Goal: Task Accomplishment & Management: Use online tool/utility

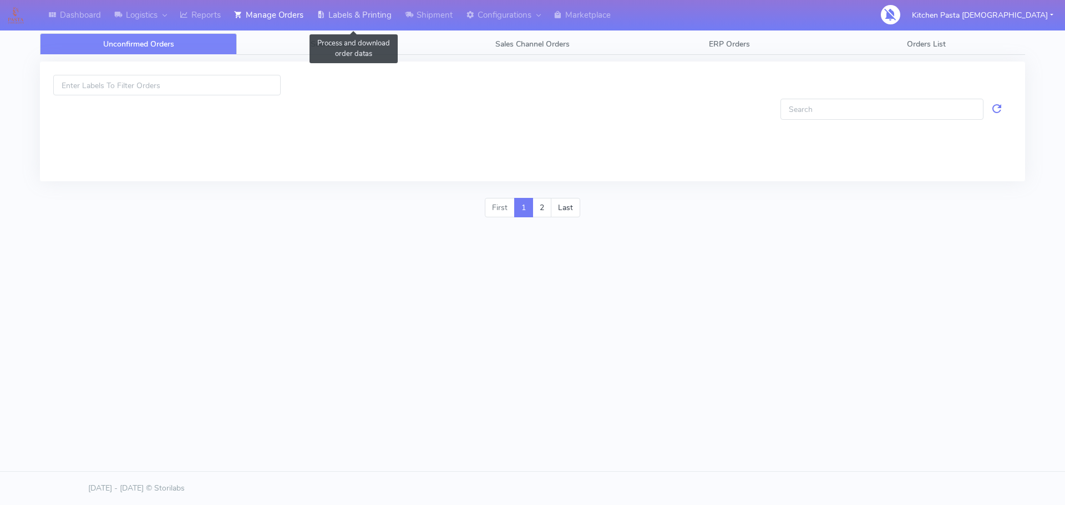
click at [363, 6] on link "Labels & Printing" at bounding box center [354, 15] width 88 height 31
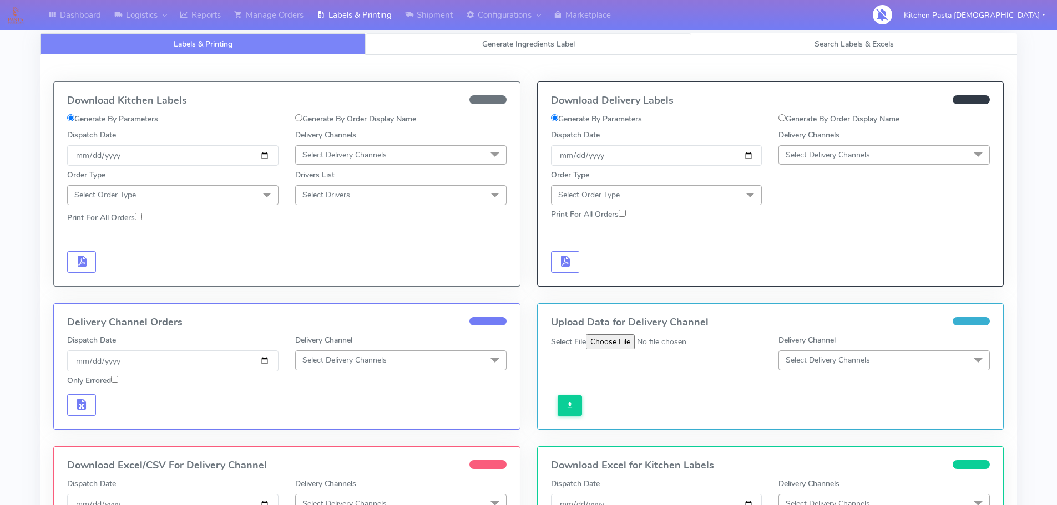
click at [405, 41] on link "Generate Ingredients Label" at bounding box center [529, 44] width 326 height 22
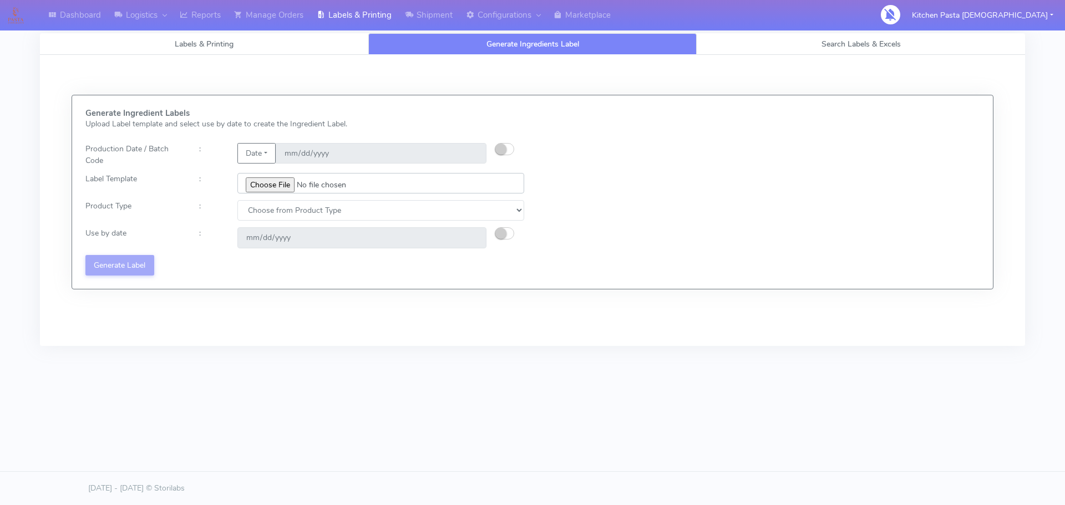
click at [278, 190] on input "file" at bounding box center [380, 183] width 287 height 21
type input "C:\fakepath\Classic Tiramisu V1.jpg"
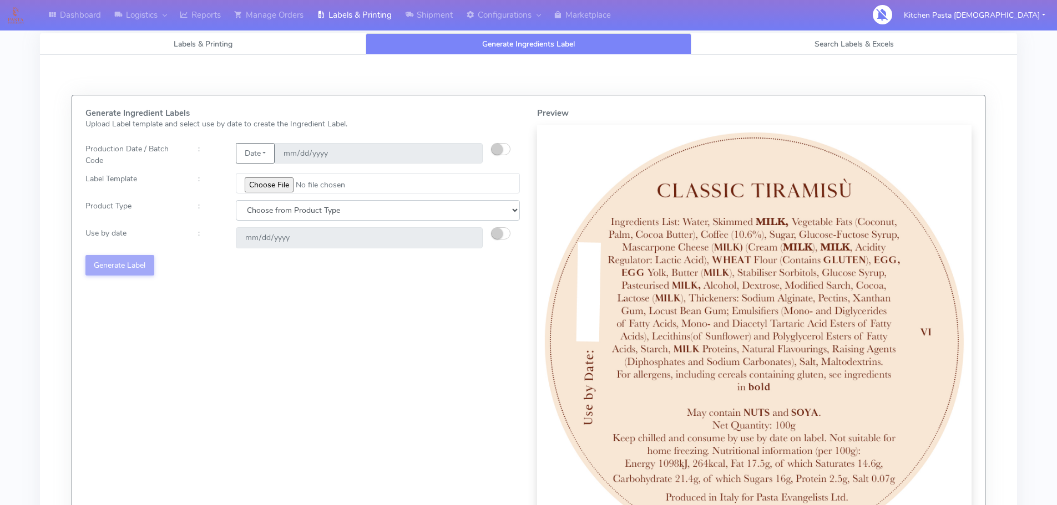
click at [290, 201] on select "Choose from Product Type ECOM ERETAIL CIRCULAR CIRC_DESERTS LASAGNE" at bounding box center [378, 210] width 284 height 21
click at [236, 200] on select "Choose from Product Type ECOM ERETAIL CIRCULAR CIRC_DESERTS LASAGNE" at bounding box center [378, 210] width 284 height 21
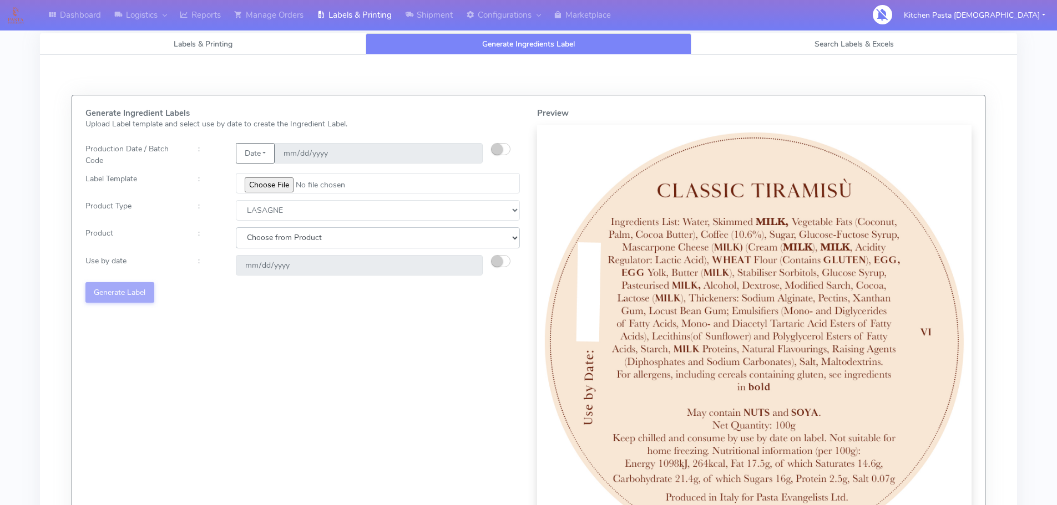
click at [273, 234] on select "Choose from Product LASAGNE" at bounding box center [378, 237] width 284 height 21
click at [273, 211] on select "Choose from Product Type ECOM ERETAIL CIRCULAR CIRC_DESERTS LASAGNE" at bounding box center [378, 210] width 284 height 21
select select "3"
click at [236, 200] on select "Choose from Product Type ECOM ERETAIL CIRCULAR CIRC_DESERTS LASAGNE" at bounding box center [378, 210] width 284 height 21
click at [269, 241] on select "Choose from Product CLASSIC_TIRAMISU CREMA_AMARENA PROFITEROLES" at bounding box center [378, 237] width 284 height 21
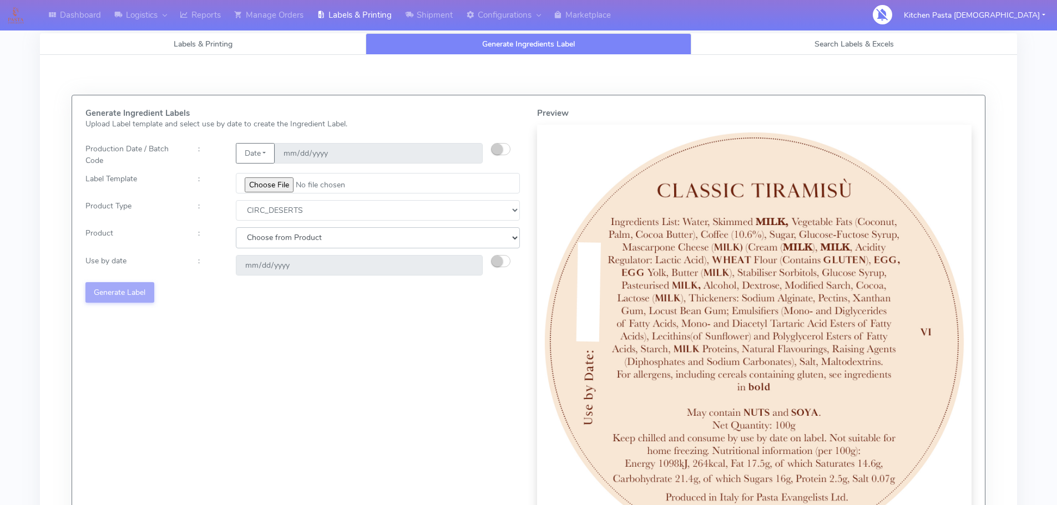
select select "0"
click at [236, 227] on select "Choose from Product CLASSIC_TIRAMISU CREMA_AMARENA PROFITEROLES" at bounding box center [378, 237] width 284 height 21
type input "[DATE]"
click at [279, 215] on select "Choose from Product Type ECOM ERETAIL CIRCULAR CIRC_DESERTS LASAGNE" at bounding box center [378, 210] width 284 height 21
select select "2"
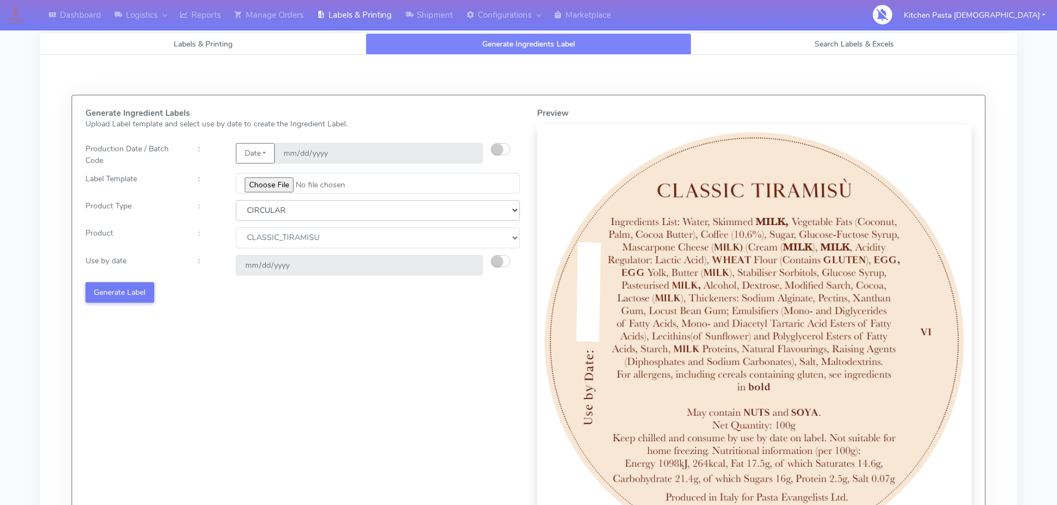
click at [236, 200] on select "Choose from Product Type ECOM ERETAIL CIRCULAR CIRC_DESERTS LASAGNE" at bounding box center [378, 210] width 284 height 21
click at [276, 234] on select "Choose from Product POT OLIVE POTS" at bounding box center [378, 237] width 284 height 21
select select "0"
click at [236, 227] on select "Choose from Product POT OLIVE POTS" at bounding box center [378, 237] width 284 height 21
click at [494, 258] on div "Change calculated use by date" at bounding box center [510, 265] width 38 height 21
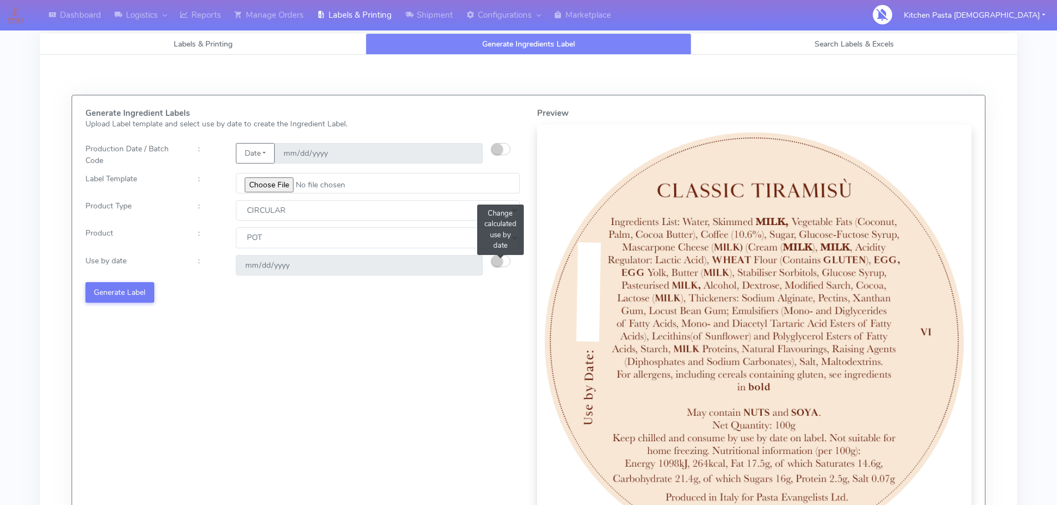
click at [493, 262] on small "button" at bounding box center [496, 261] width 11 height 11
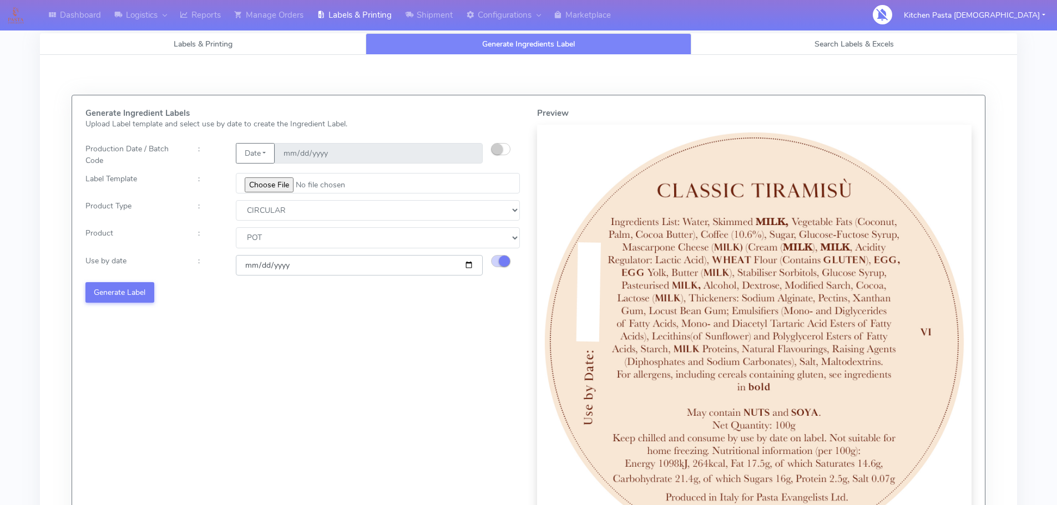
click at [470, 265] on input "[DATE]" at bounding box center [359, 265] width 247 height 21
type input "[DATE]"
click at [135, 290] on button "Generate Label" at bounding box center [119, 292] width 69 height 21
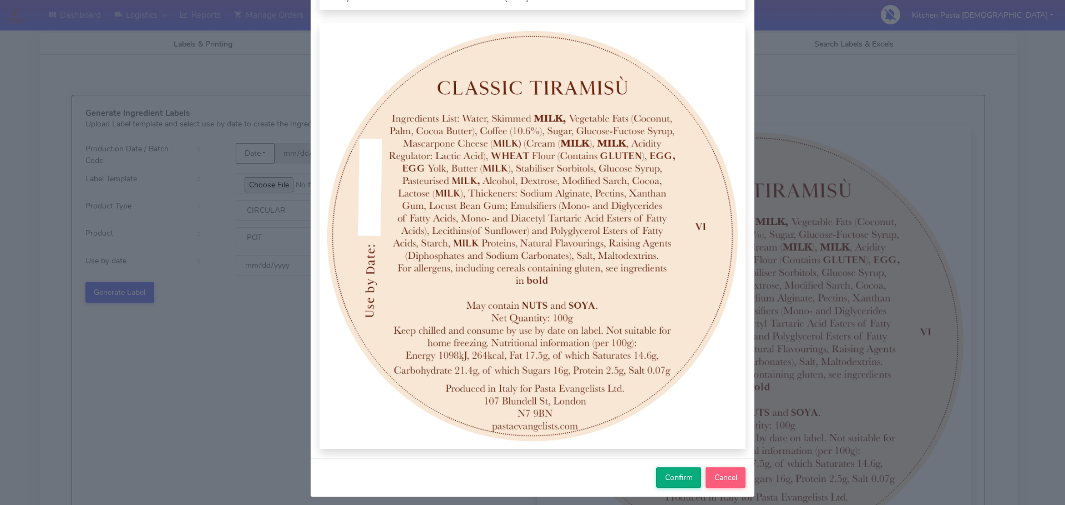
scroll to position [115, 0]
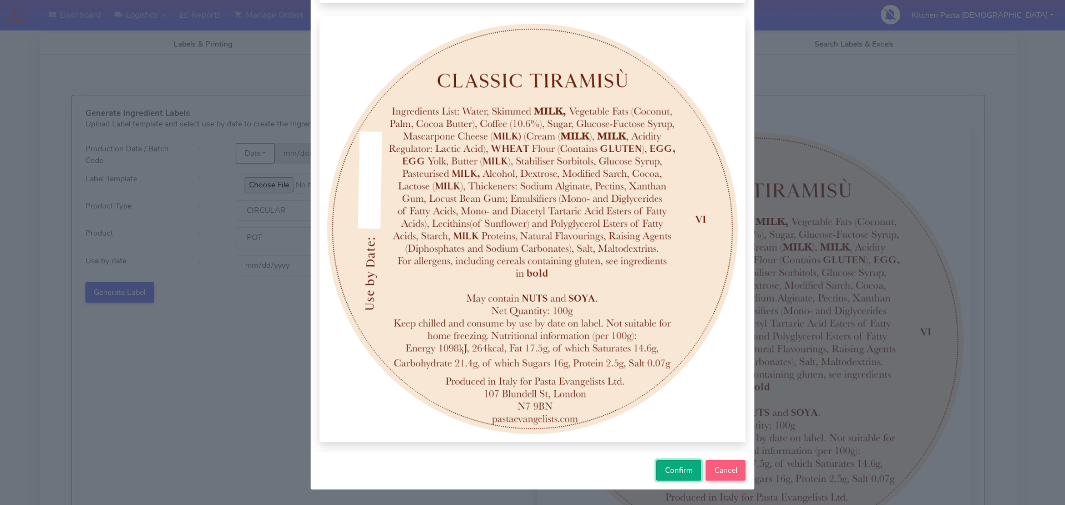
click at [683, 476] on span "Confirm" at bounding box center [679, 470] width 28 height 11
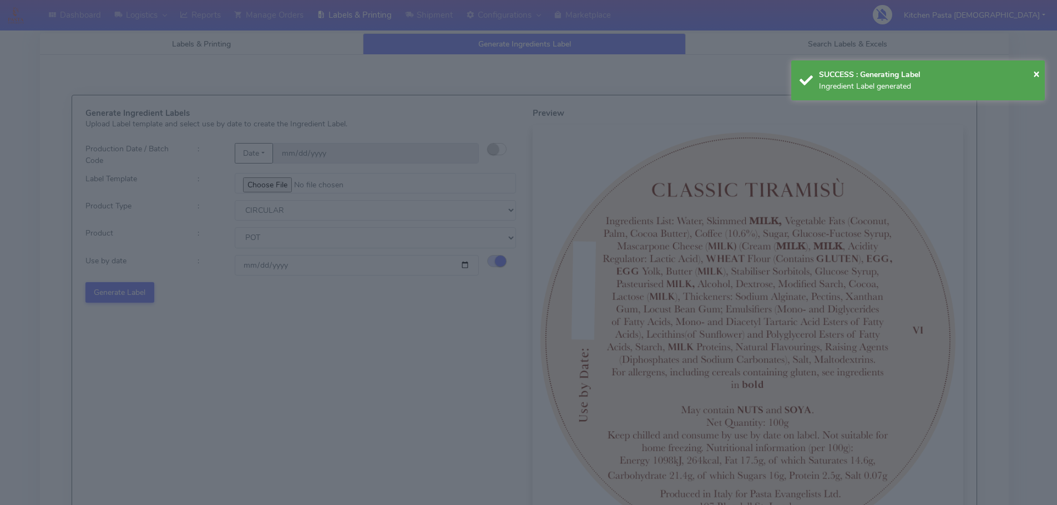
select select
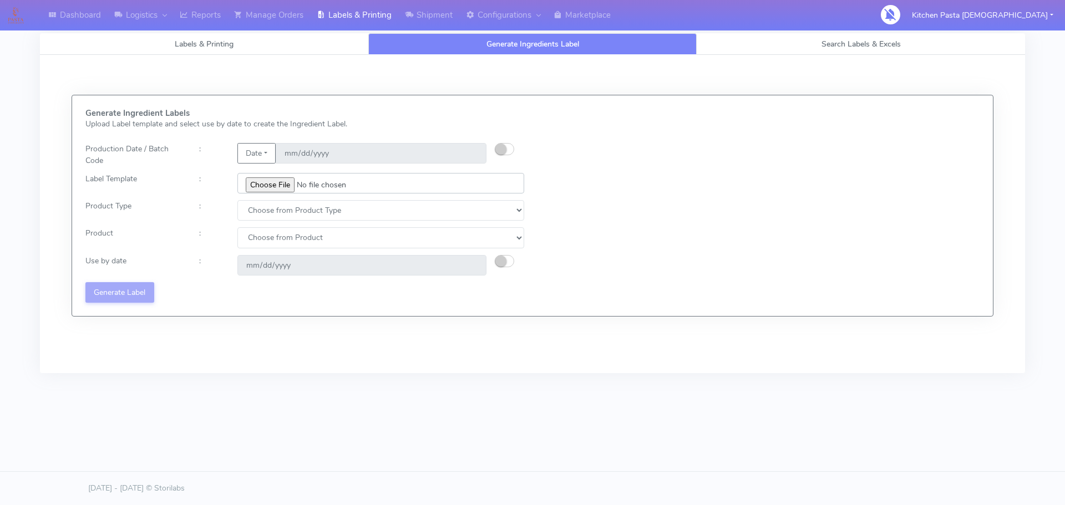
click at [272, 191] on input "file" at bounding box center [380, 183] width 287 height 21
type input "C:\fakepath\Classic Tiramisu V1.jpg"
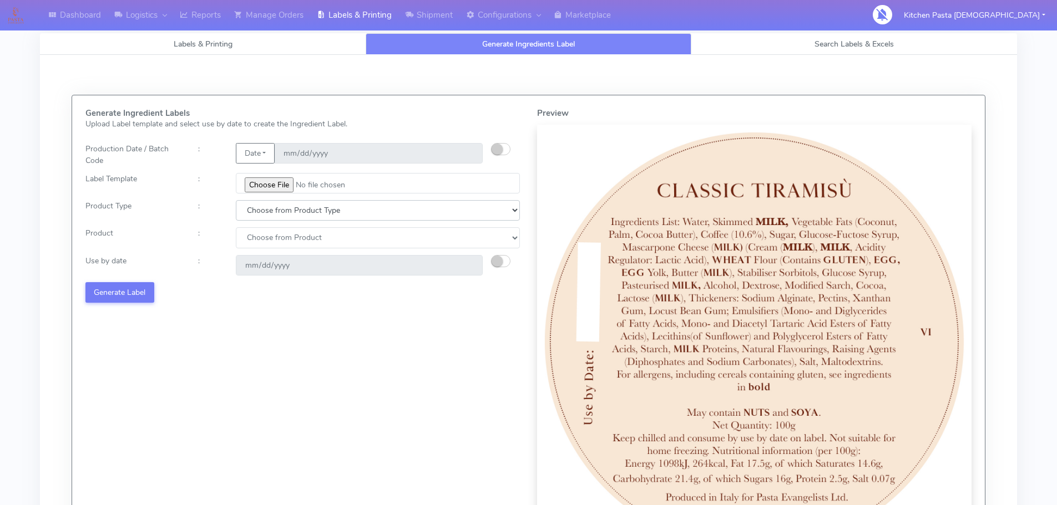
drag, startPoint x: 277, startPoint y: 211, endPoint x: 276, endPoint y: 218, distance: 7.2
click at [277, 211] on select "Choose from Product Type ECOM ERETAIL CIRCULAR CIRC_DESERTS LASAGNE" at bounding box center [378, 210] width 284 height 21
select select "3"
click at [236, 200] on select "Choose from Product Type ECOM ERETAIL CIRCULAR CIRC_DESERTS LASAGNE" at bounding box center [378, 210] width 284 height 21
click at [280, 239] on select "Choose from Product CLASSIC_TIRAMISU CREMA_AMARENA PROFITEROLES" at bounding box center [378, 237] width 284 height 21
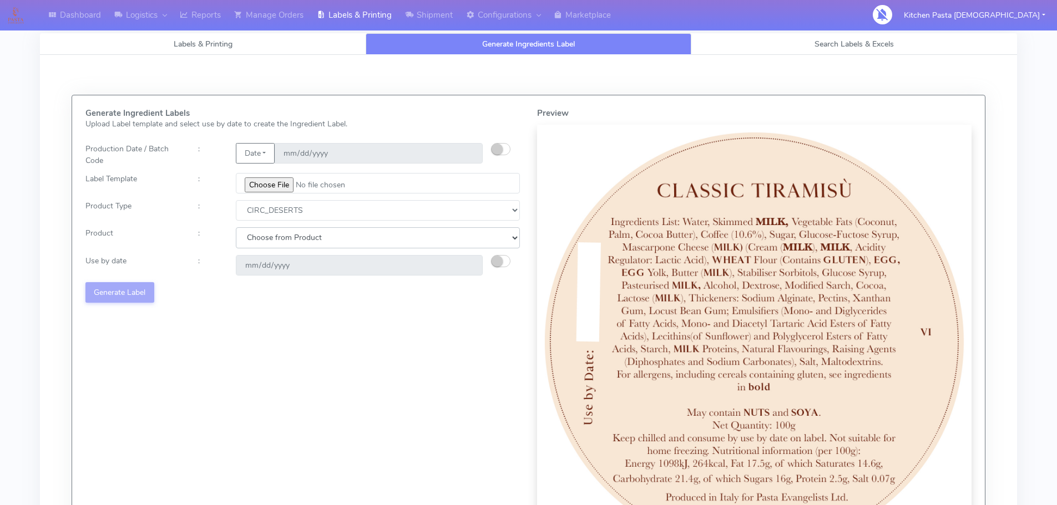
select select "0"
click at [236, 227] on select "Choose from Product CLASSIC_TIRAMISU CREMA_AMARENA PROFITEROLES" at bounding box center [378, 237] width 284 height 21
type input "[DATE]"
click at [138, 292] on button "Generate Label" at bounding box center [119, 292] width 69 height 21
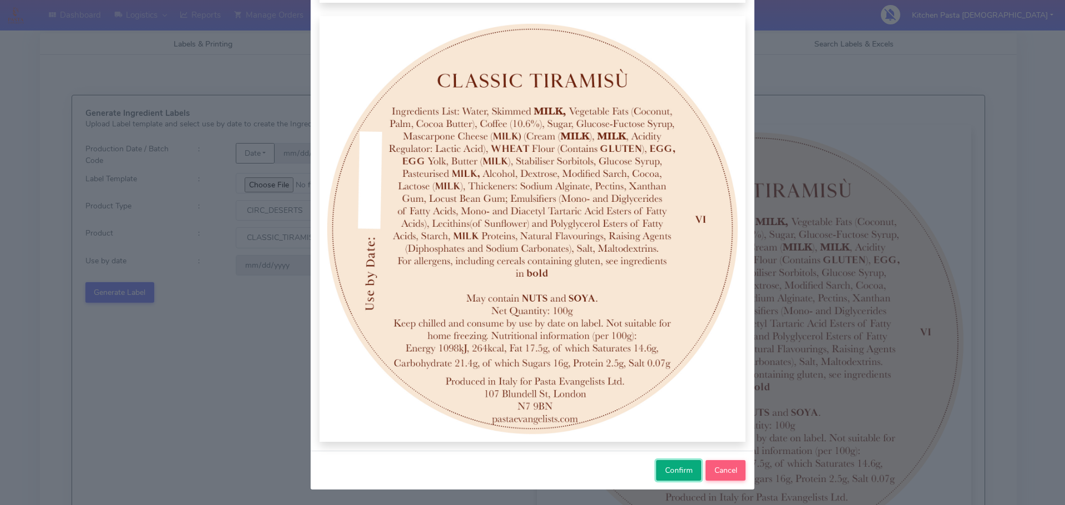
click at [670, 469] on span "Confirm" at bounding box center [679, 470] width 28 height 11
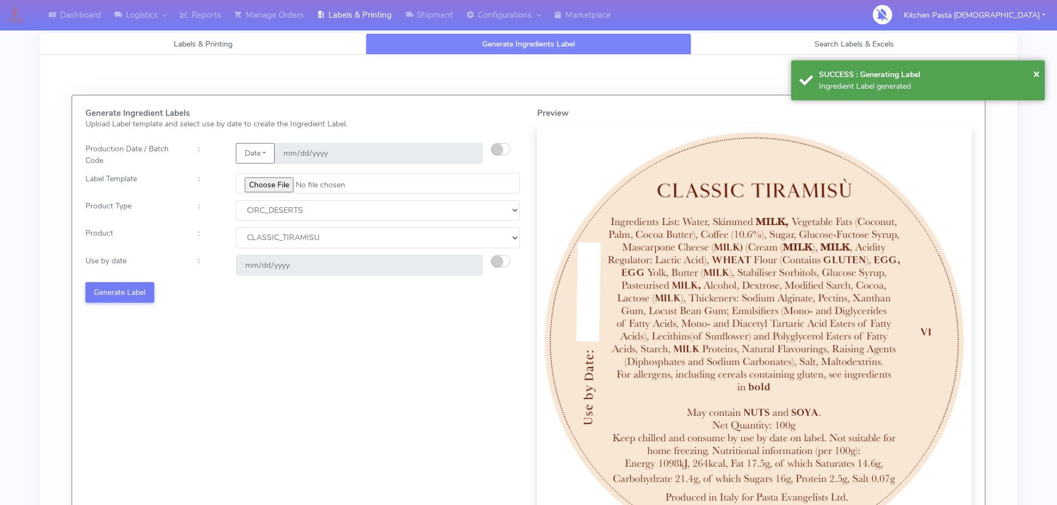
select select
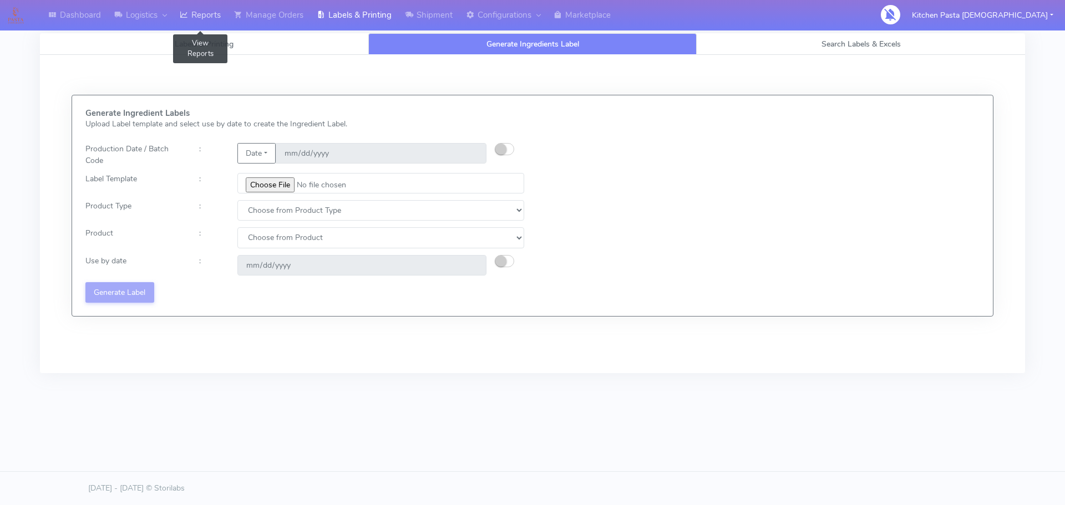
drag, startPoint x: 219, startPoint y: 12, endPoint x: 323, endPoint y: 30, distance: 106.4
click at [219, 12] on link "Reports" at bounding box center [200, 15] width 54 height 31
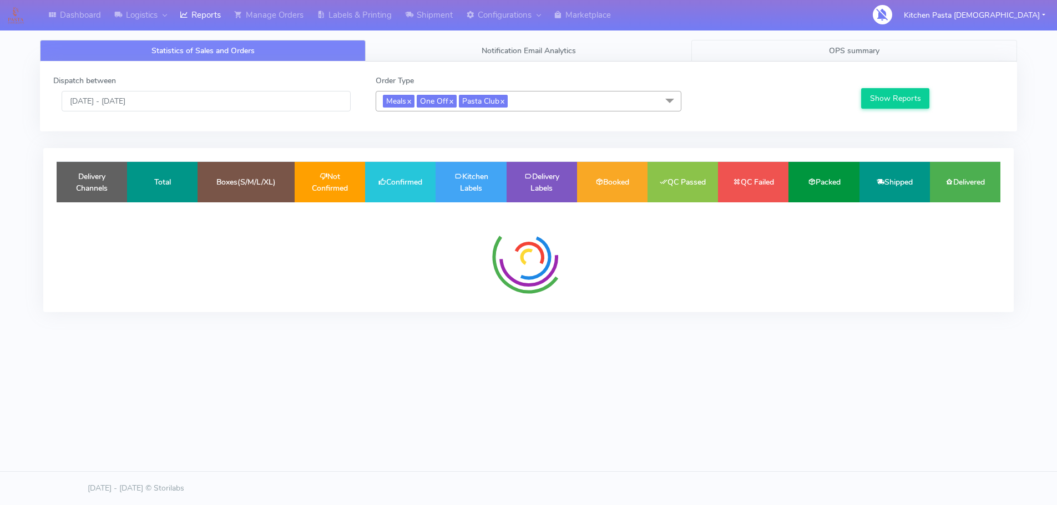
click at [802, 53] on link "OPS summary" at bounding box center [854, 51] width 326 height 22
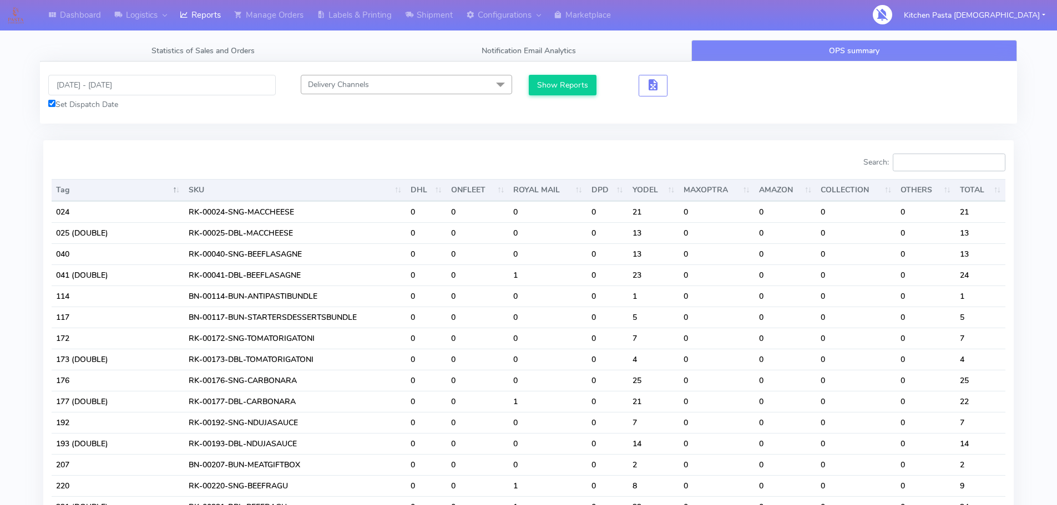
click at [929, 165] on input "Search:" at bounding box center [948, 163] width 113 height 18
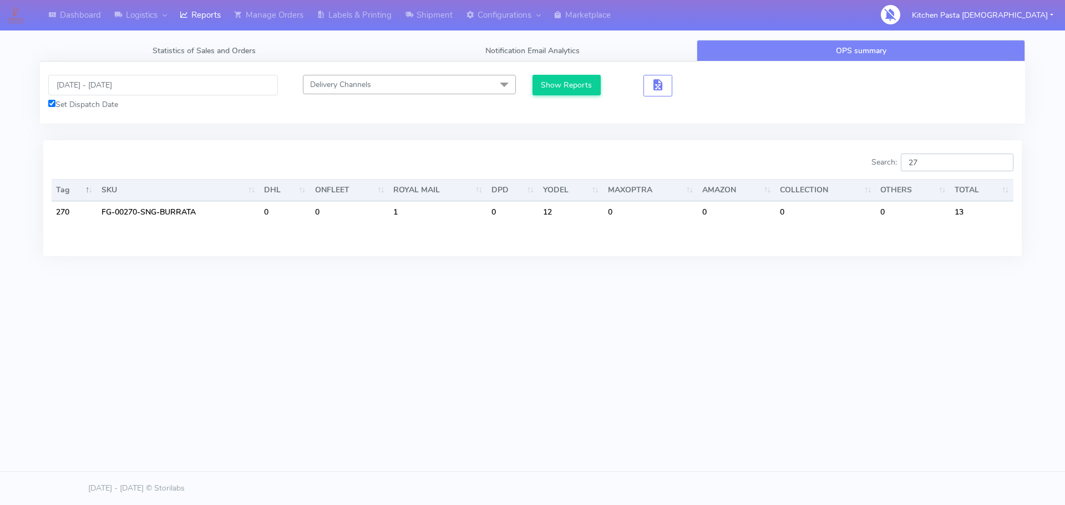
type input "2"
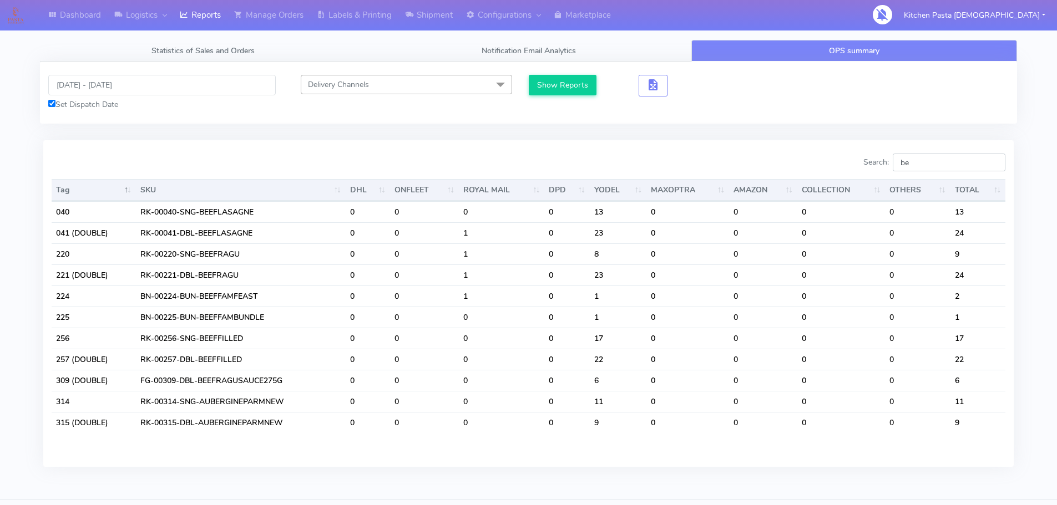
type input "b"
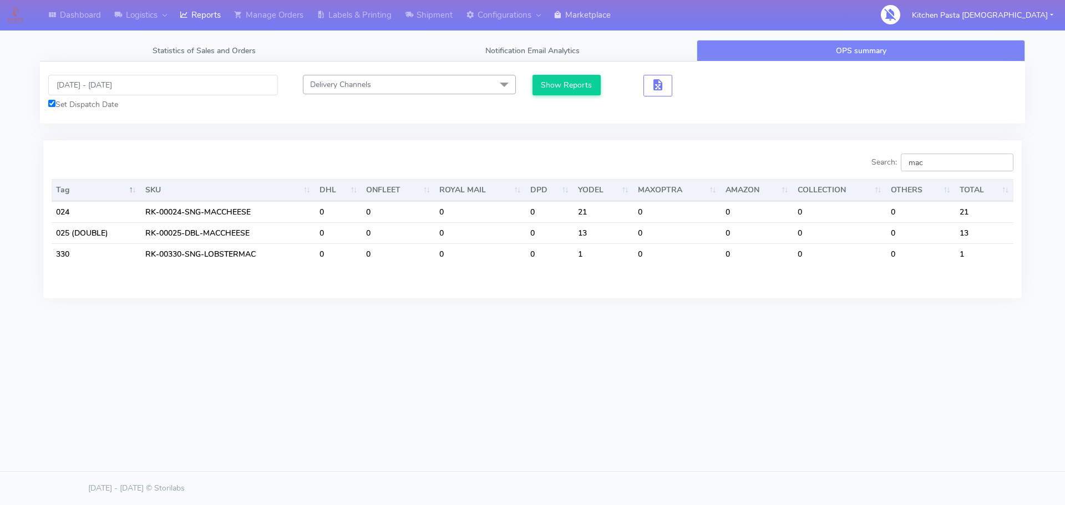
type input "mac"
